Goal: Task Accomplishment & Management: Manage account settings

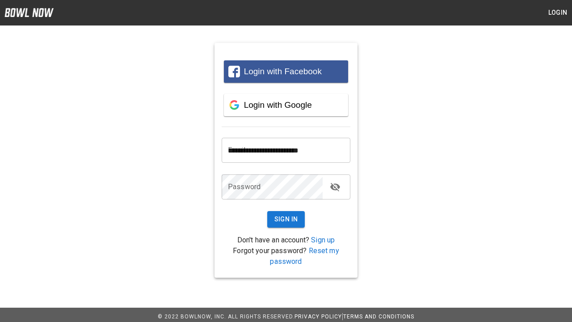
type input "**********"
click at [286, 219] on button "Sign In" at bounding box center [286, 219] width 38 height 17
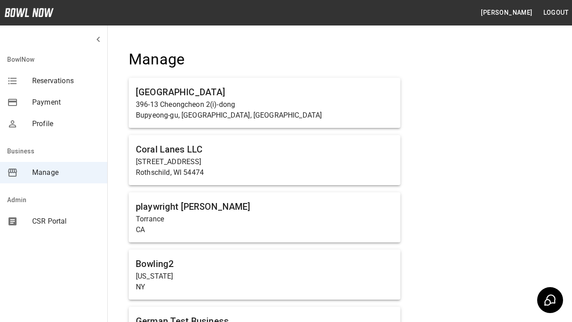
click at [54, 172] on span "Manage" at bounding box center [66, 172] width 68 height 11
